Goal: Information Seeking & Learning: Learn about a topic

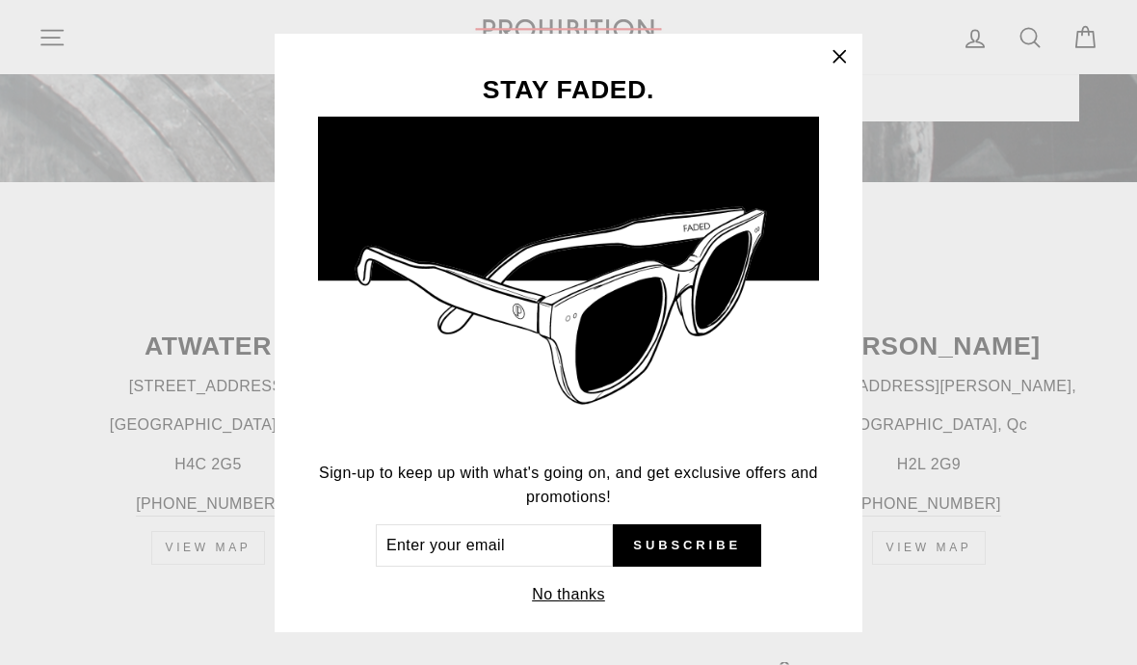
scroll to position [598, 0]
click at [834, 70] on icon "button" at bounding box center [839, 56] width 27 height 27
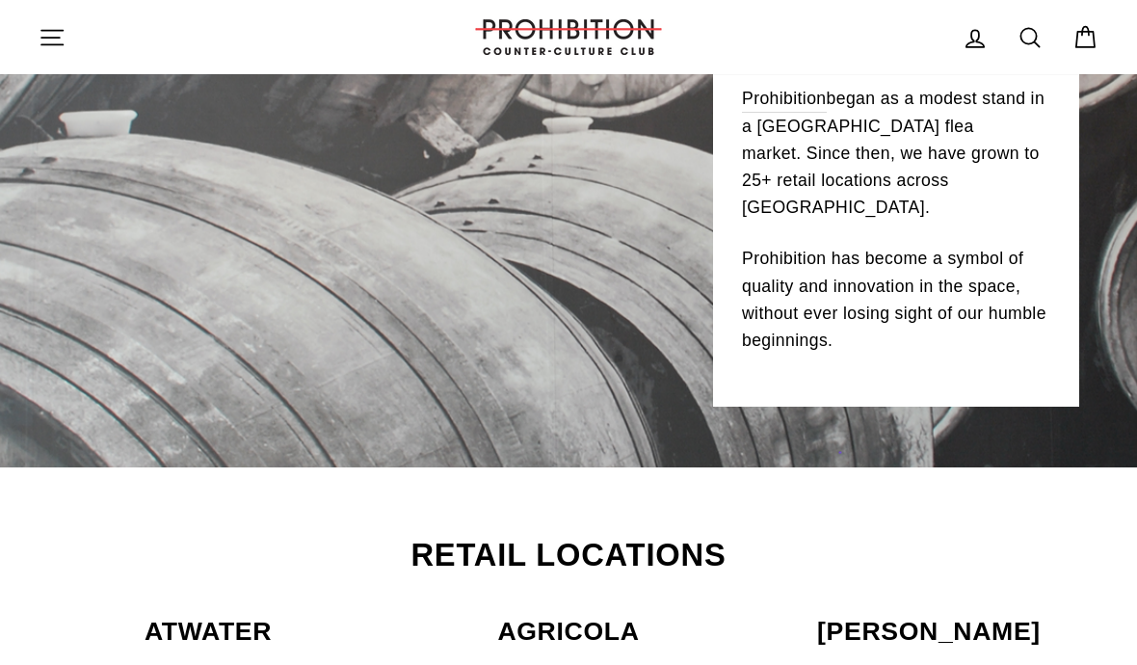
scroll to position [0, 0]
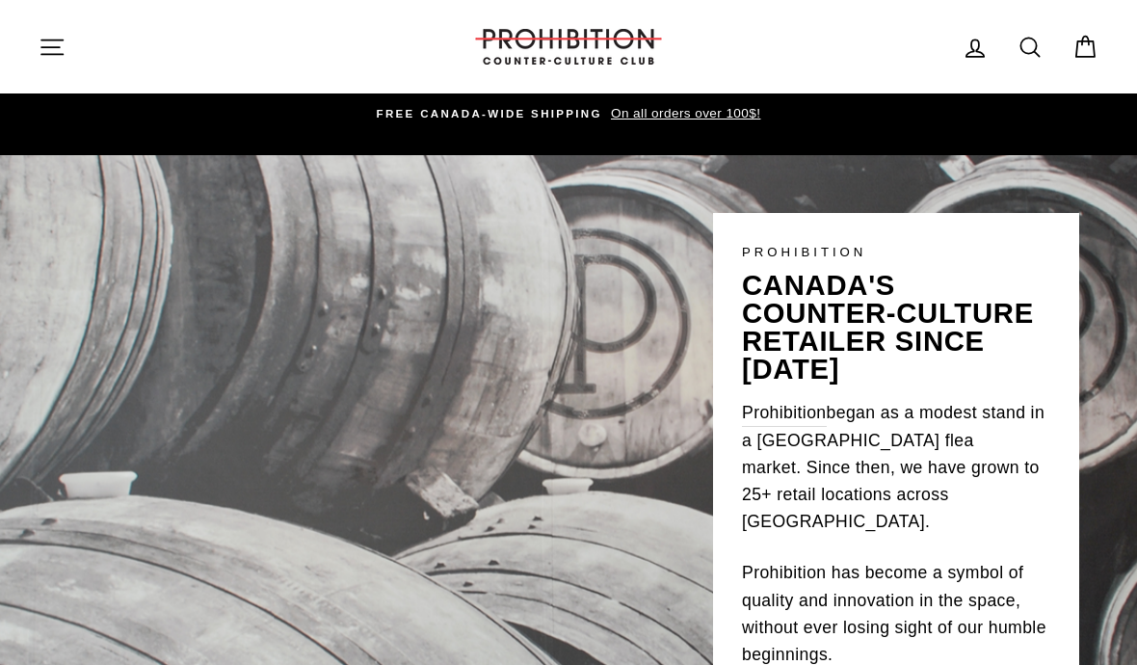
click at [56, 29] on button "Site navigation" at bounding box center [52, 46] width 50 height 41
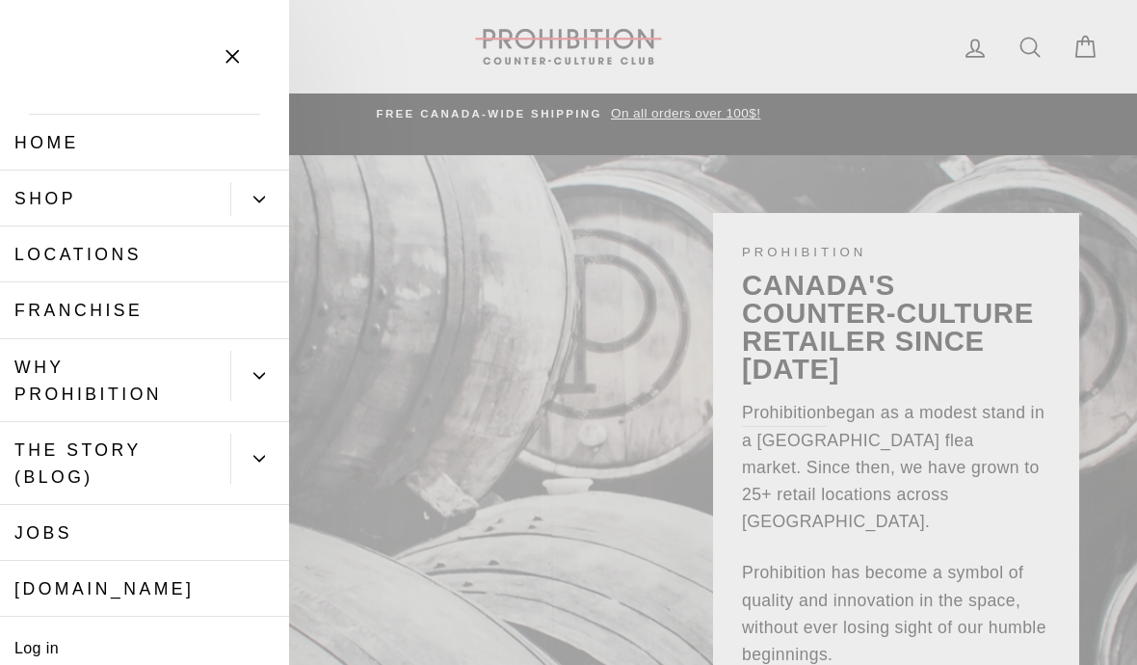
click at [256, 185] on button "Primary" at bounding box center [259, 199] width 59 height 34
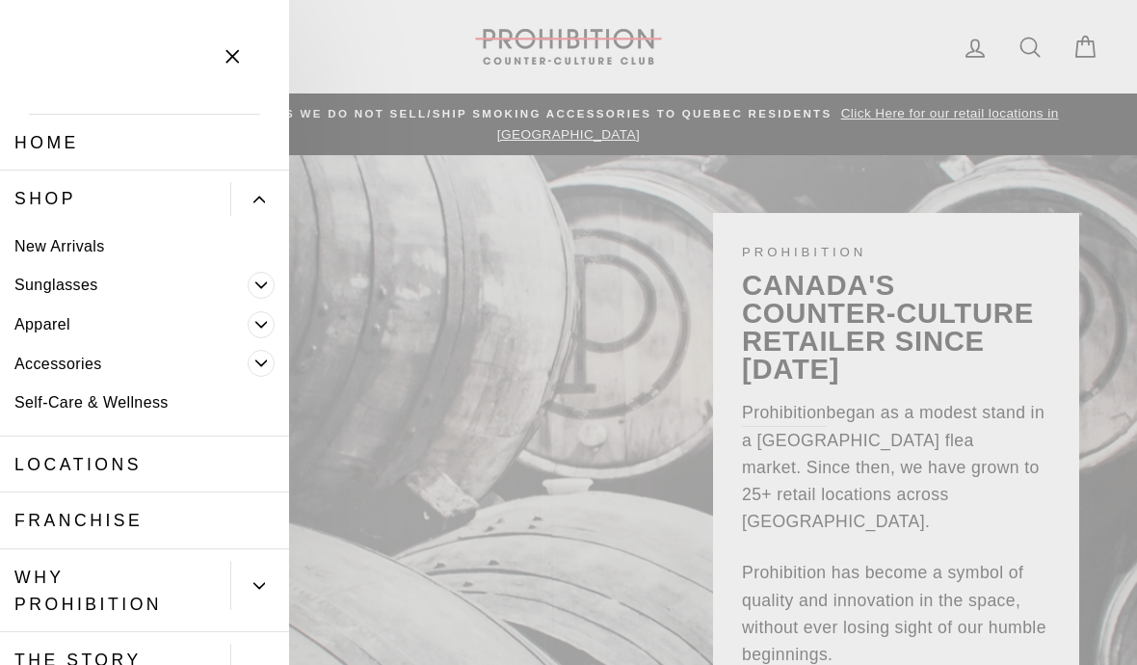
click at [266, 350] on span "Primary" at bounding box center [261, 363] width 27 height 27
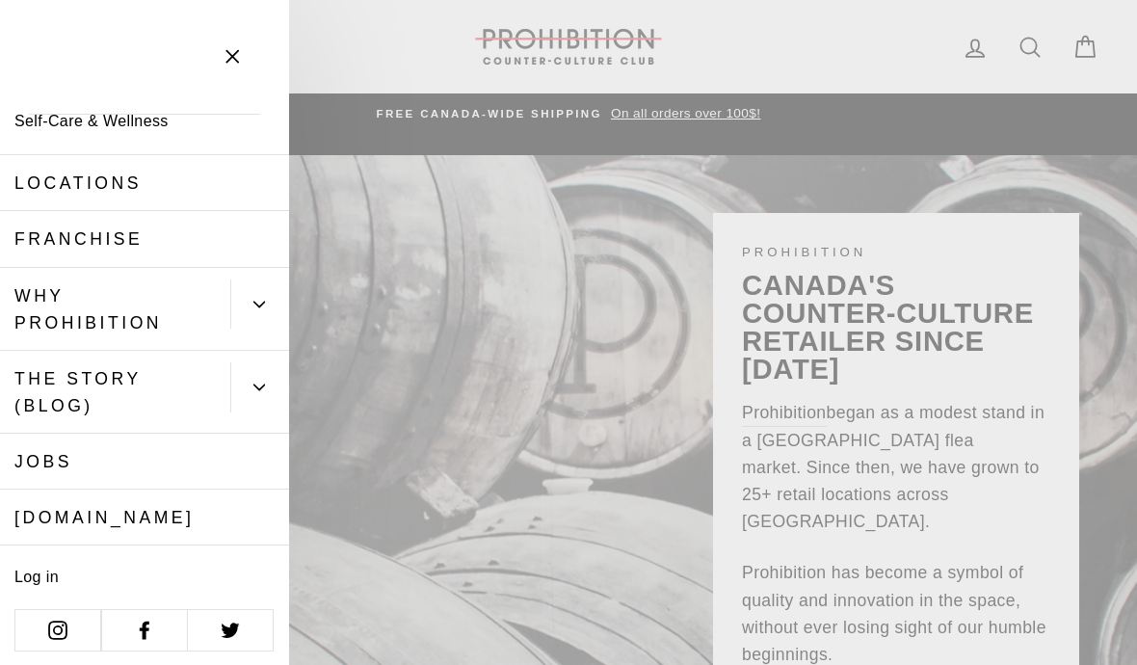
scroll to position [435, 0]
click at [98, 307] on link "WHY PROHIBITION" at bounding box center [115, 310] width 230 height 83
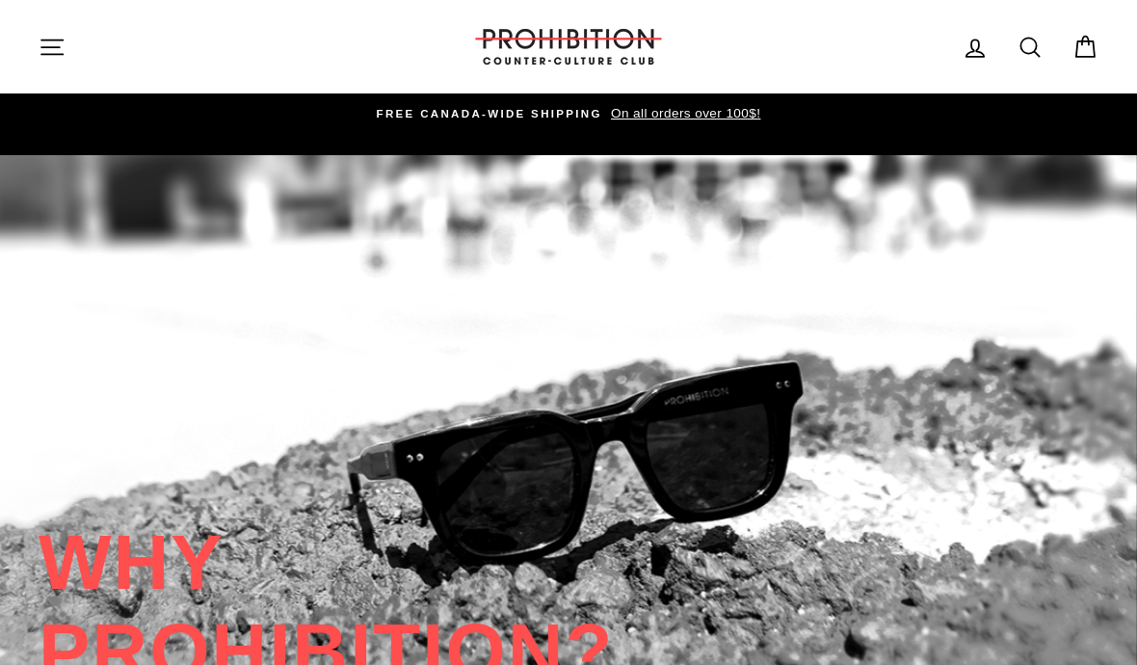
click at [50, 37] on icon "button" at bounding box center [52, 47] width 27 height 27
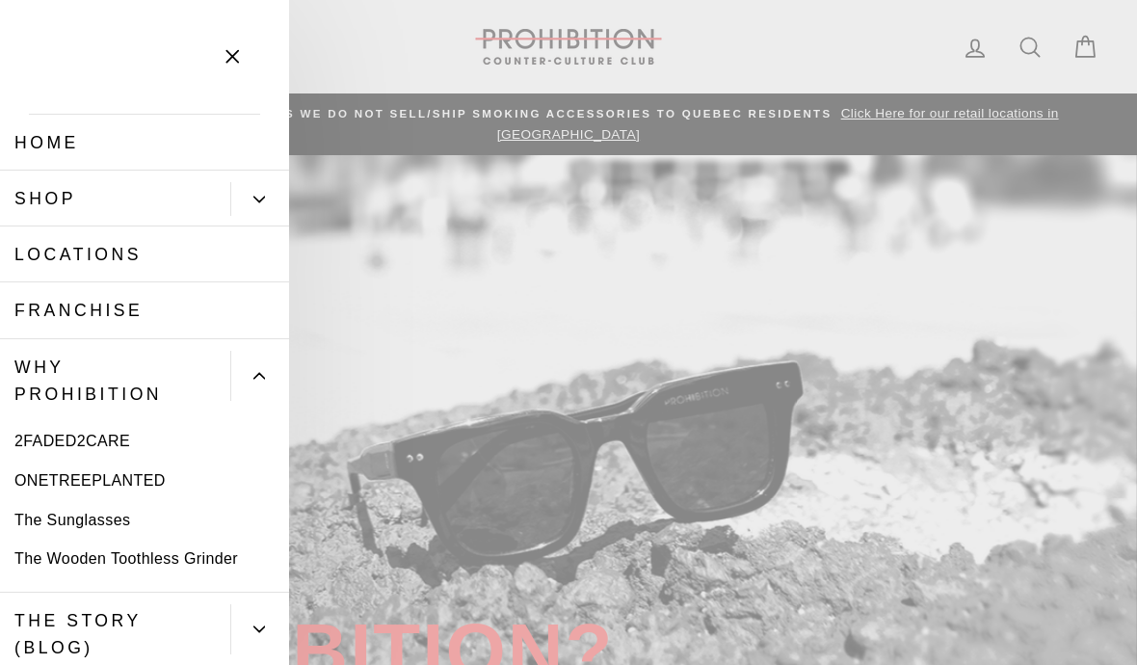
click at [246, 192] on button "Primary" at bounding box center [259, 199] width 59 height 34
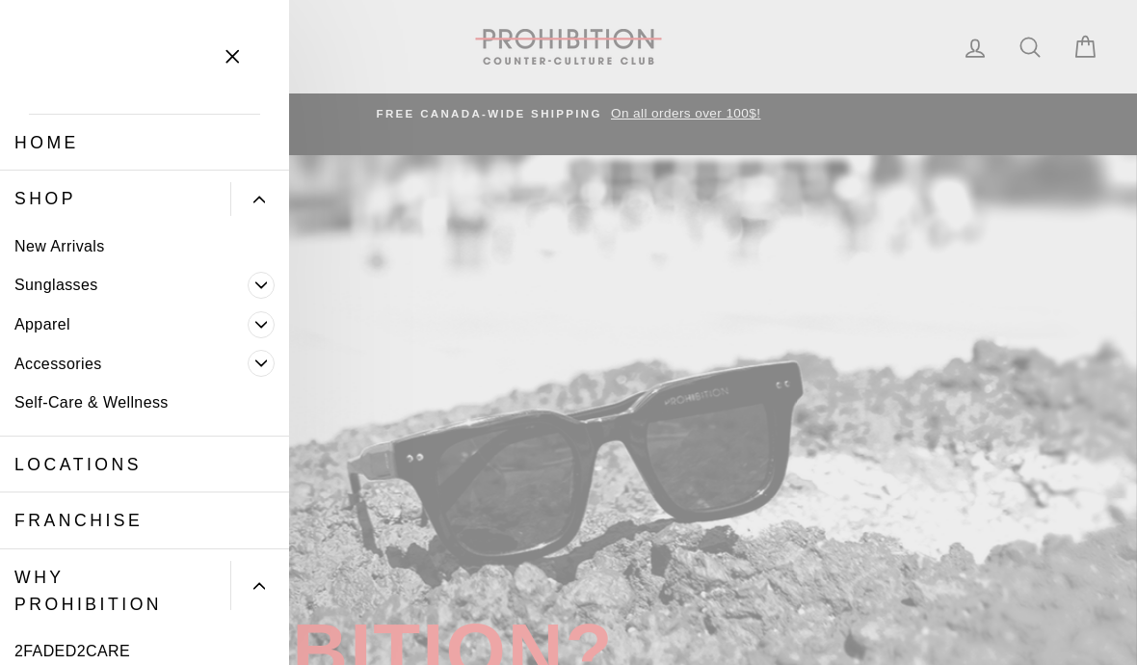
click at [263, 311] on span "Primary" at bounding box center [261, 324] width 27 height 27
